Goal: Information Seeking & Learning: Learn about a topic

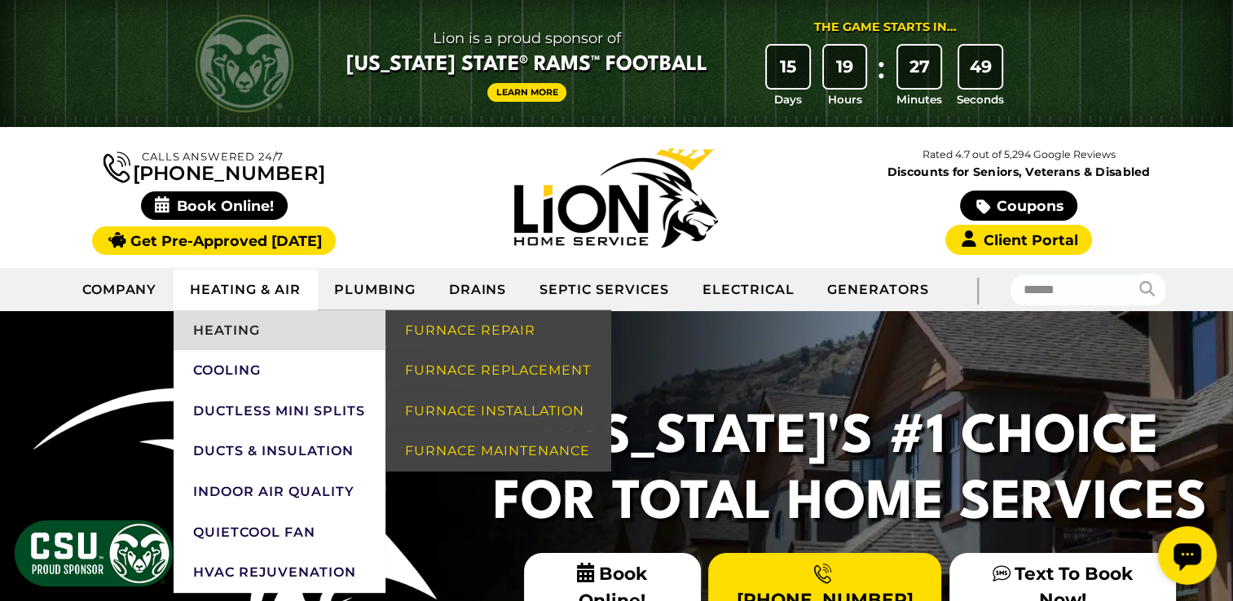
click at [240, 334] on link "Heating" at bounding box center [280, 330] width 212 height 41
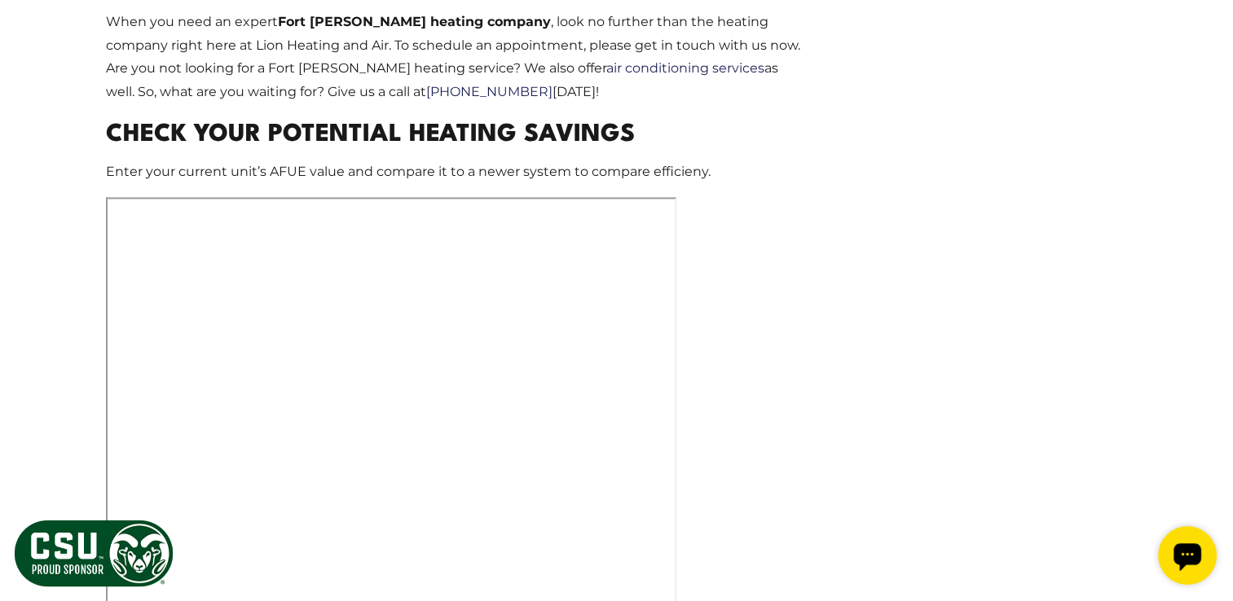
scroll to position [2237, 0]
click at [695, 464] on p at bounding box center [456, 404] width 700 height 416
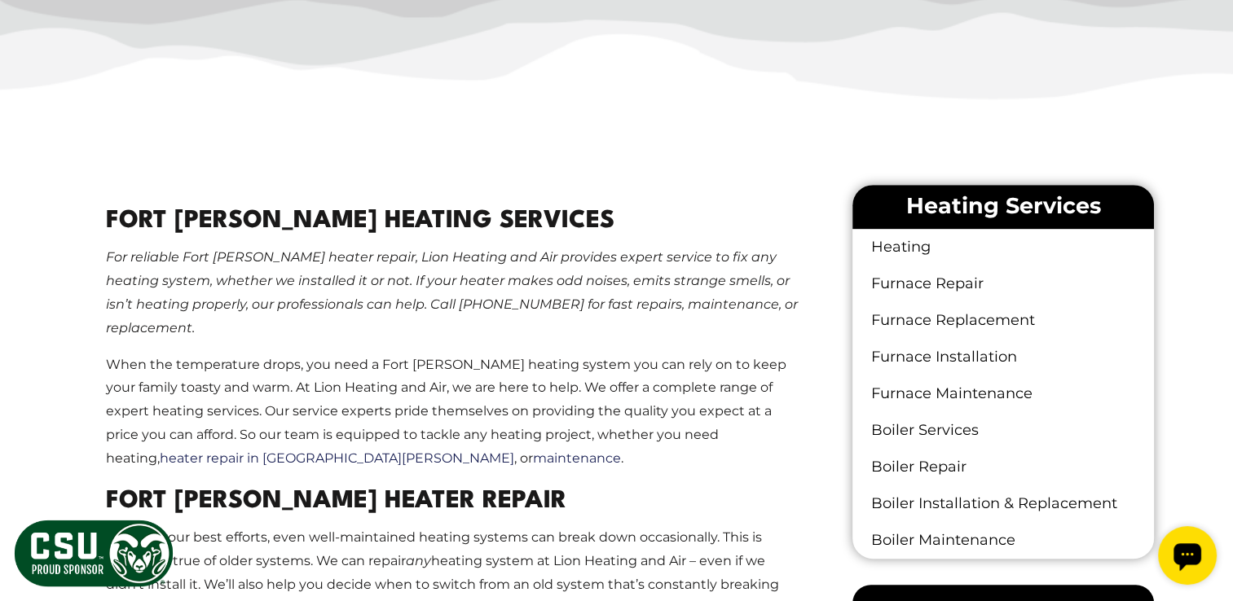
scroll to position [859, 0]
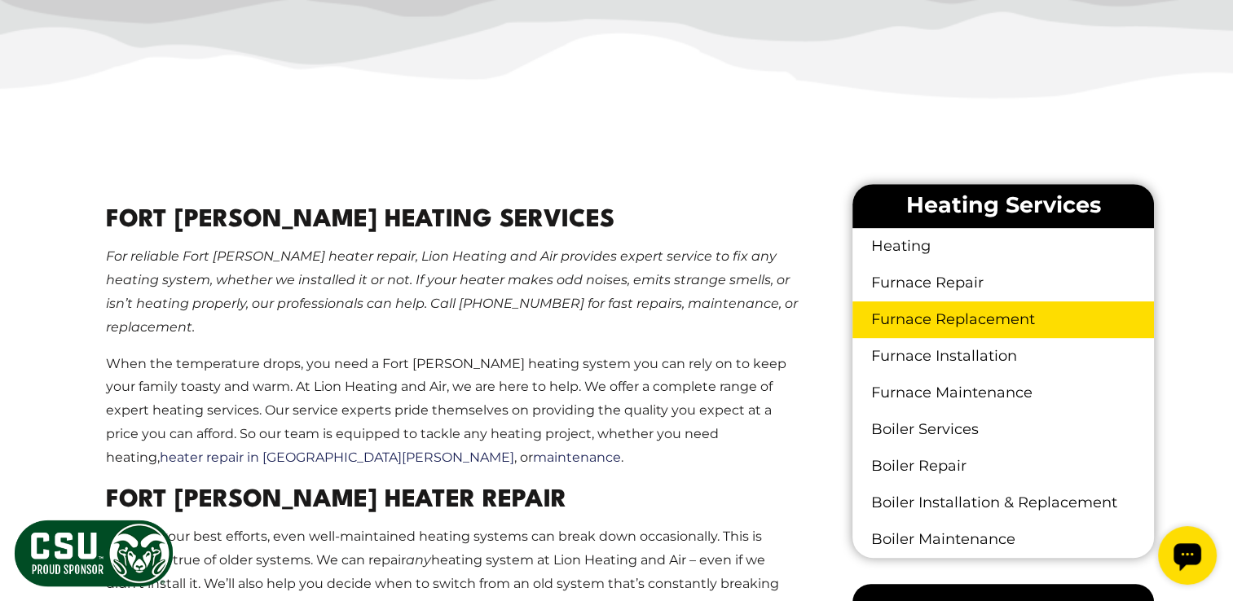
click at [931, 313] on link "Furnace Replacement" at bounding box center [1002, 320] width 301 height 37
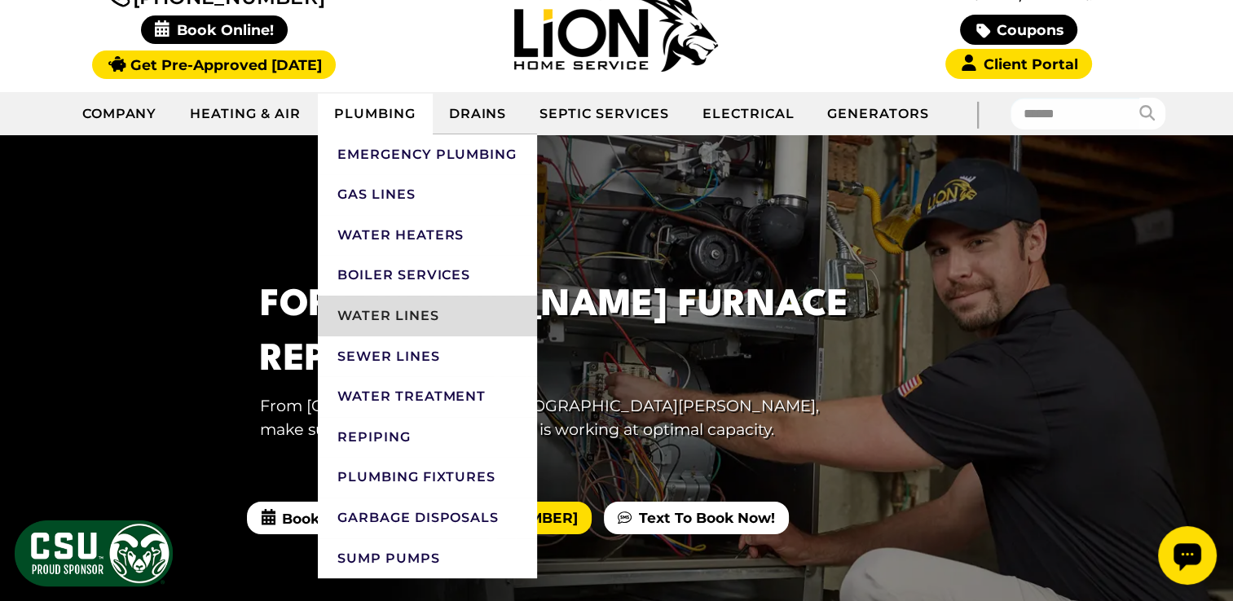
scroll to position [176, 0]
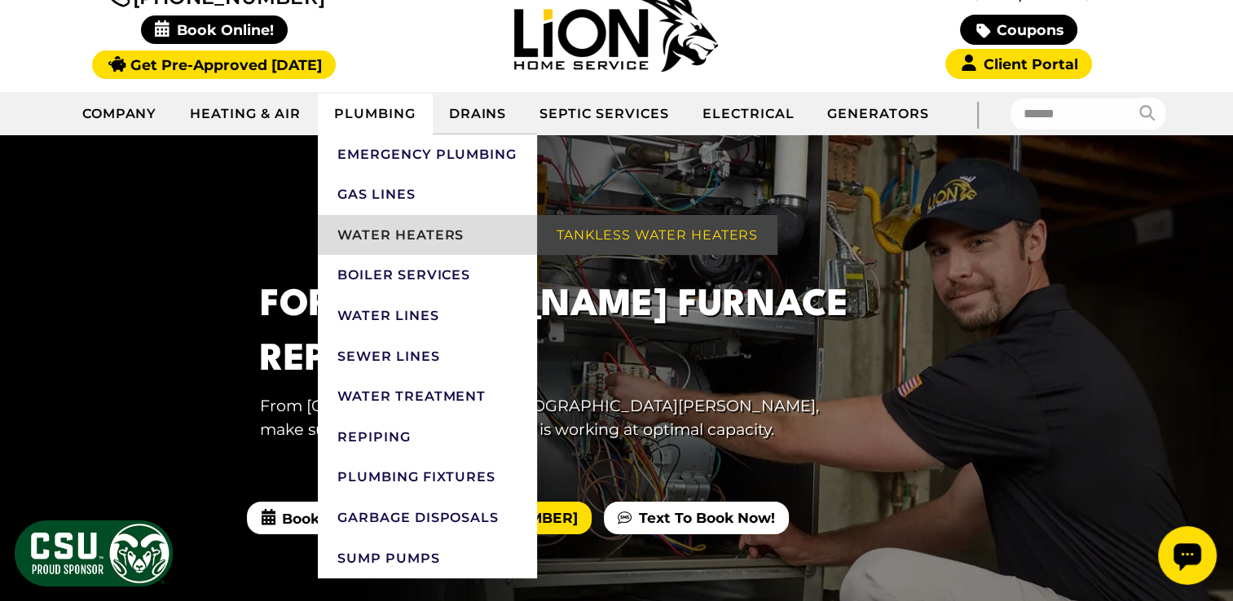
click at [384, 244] on link "Water Heaters" at bounding box center [427, 235] width 219 height 41
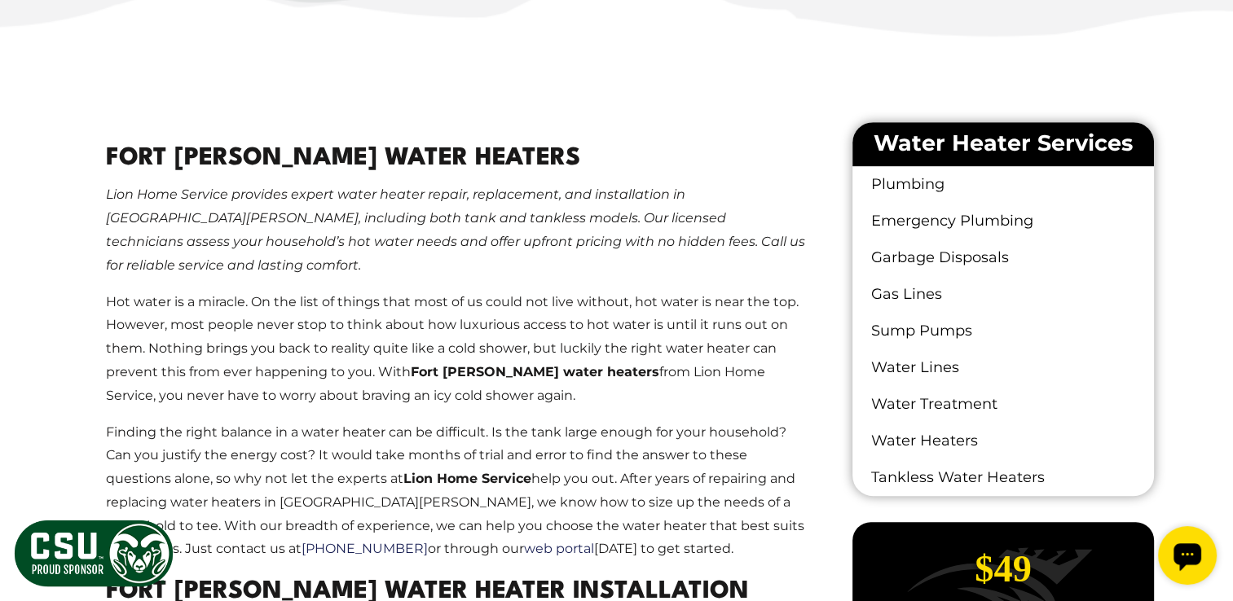
scroll to position [919, 0]
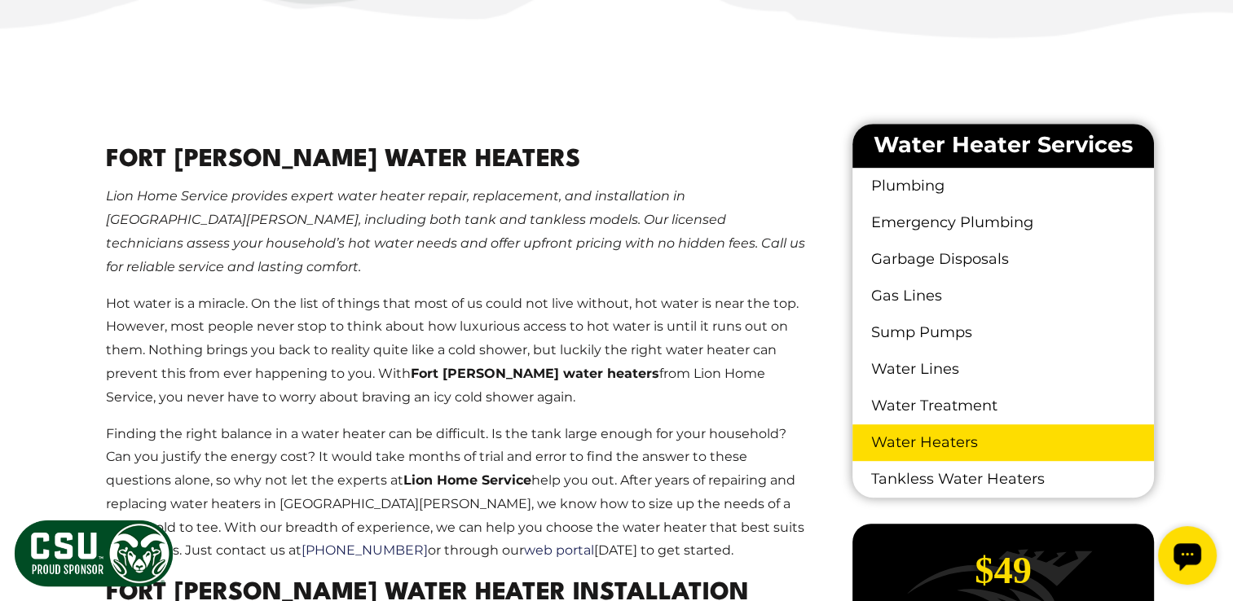
click at [874, 435] on link "Water Heaters" at bounding box center [1002, 443] width 301 height 37
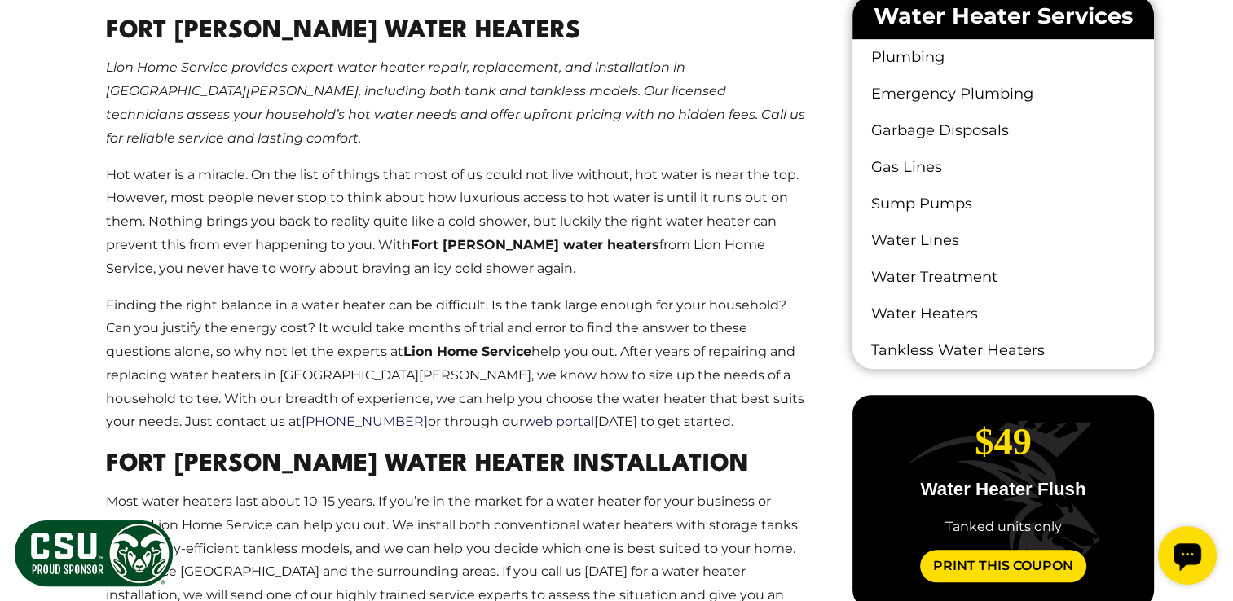
scroll to position [1049, 0]
